Goal: Information Seeking & Learning: Learn about a topic

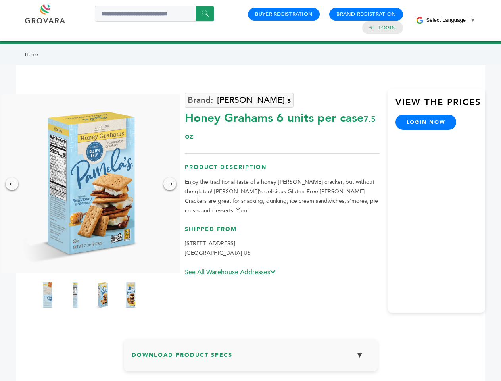
click at [450, 20] on span "Select Language" at bounding box center [446, 20] width 40 height 6
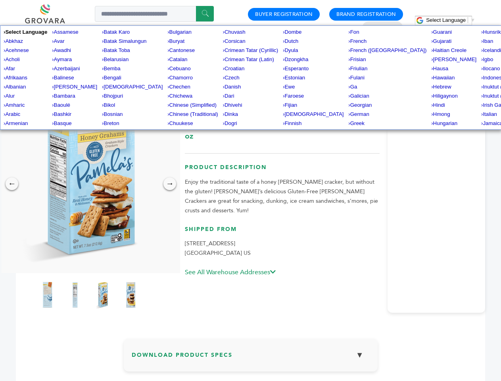
click at [89, 184] on img at bounding box center [89, 183] width 178 height 178
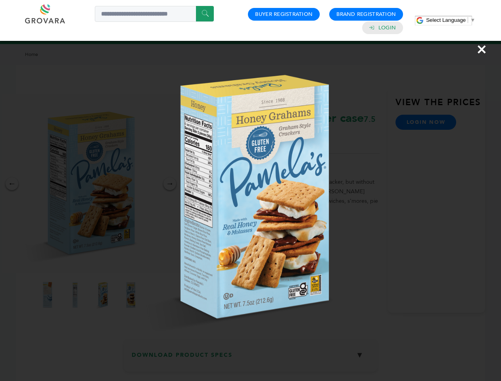
click at [12, 184] on div "×" at bounding box center [250, 190] width 501 height 381
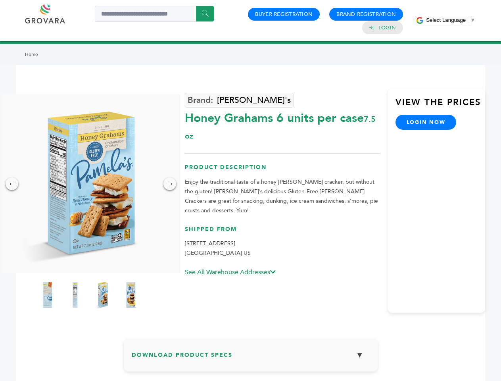
click at [170, 184] on div "→" at bounding box center [169, 183] width 13 height 13
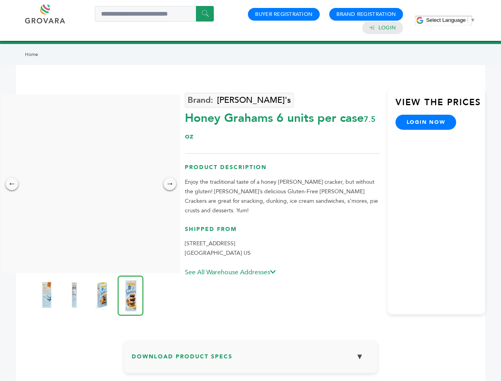
click at [47, 295] on img at bounding box center [46, 295] width 20 height 32
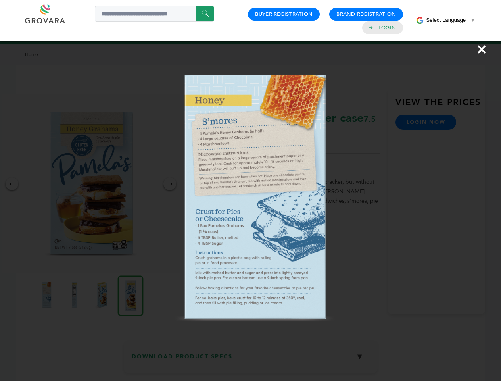
click at [75, 295] on div "×" at bounding box center [250, 190] width 501 height 381
click at [103, 295] on img at bounding box center [102, 295] width 20 height 32
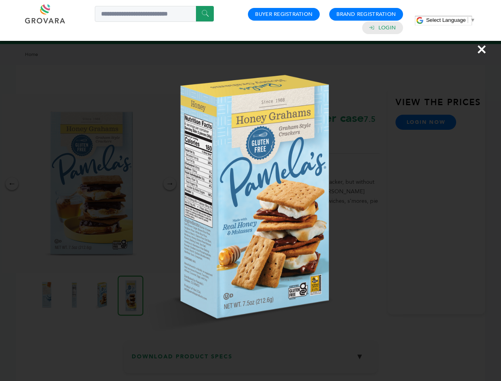
click at [0, 0] on img at bounding box center [0, 0] width 0 height 0
click at [251, 358] on div "×" at bounding box center [250, 190] width 501 height 381
